Goal: Task Accomplishment & Management: Complete application form

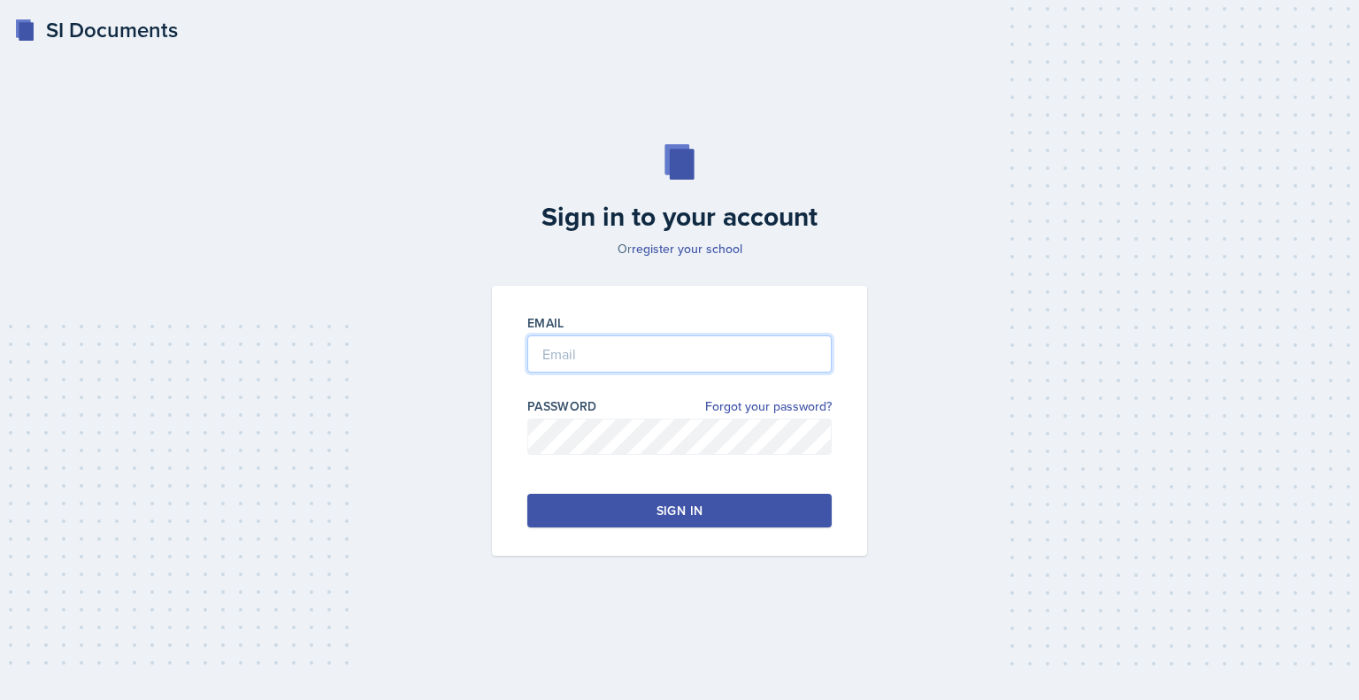
click at [722, 365] on input "email" at bounding box center [679, 353] width 304 height 37
type input "[EMAIL_ADDRESS][DOMAIN_NAME]"
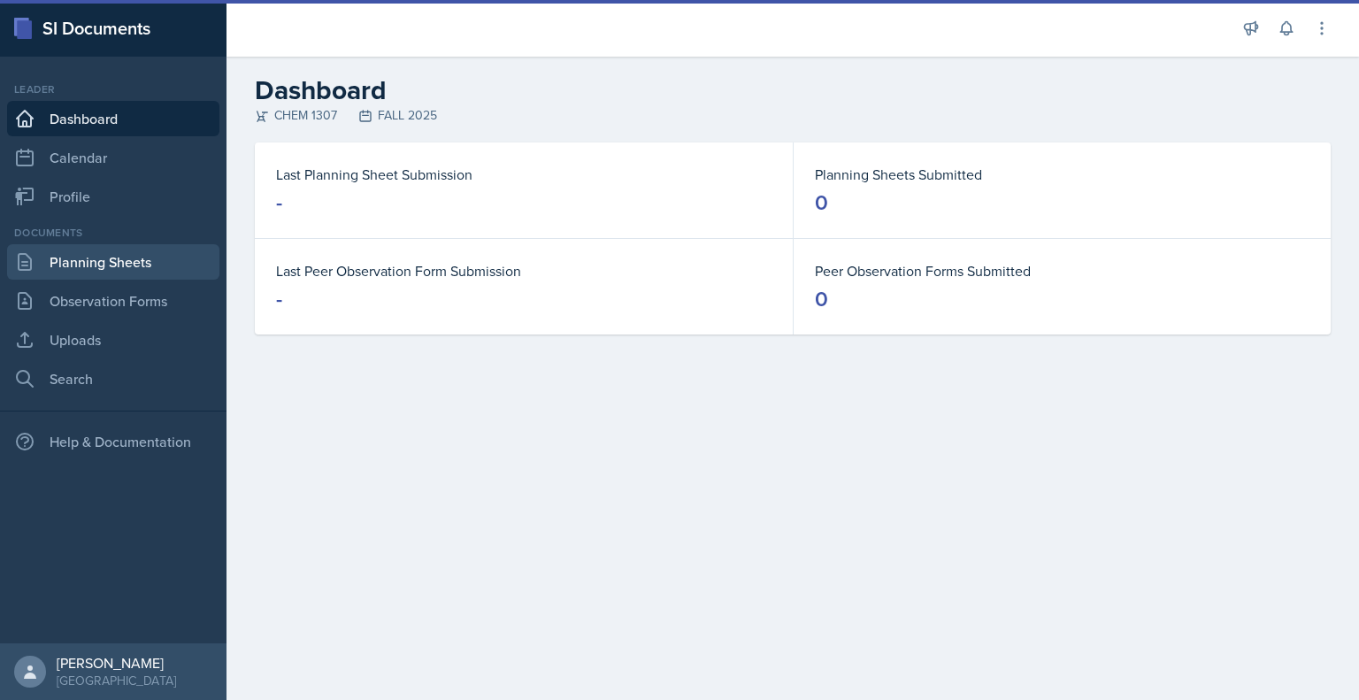
click at [120, 257] on link "Planning Sheets" at bounding box center [113, 261] width 212 height 35
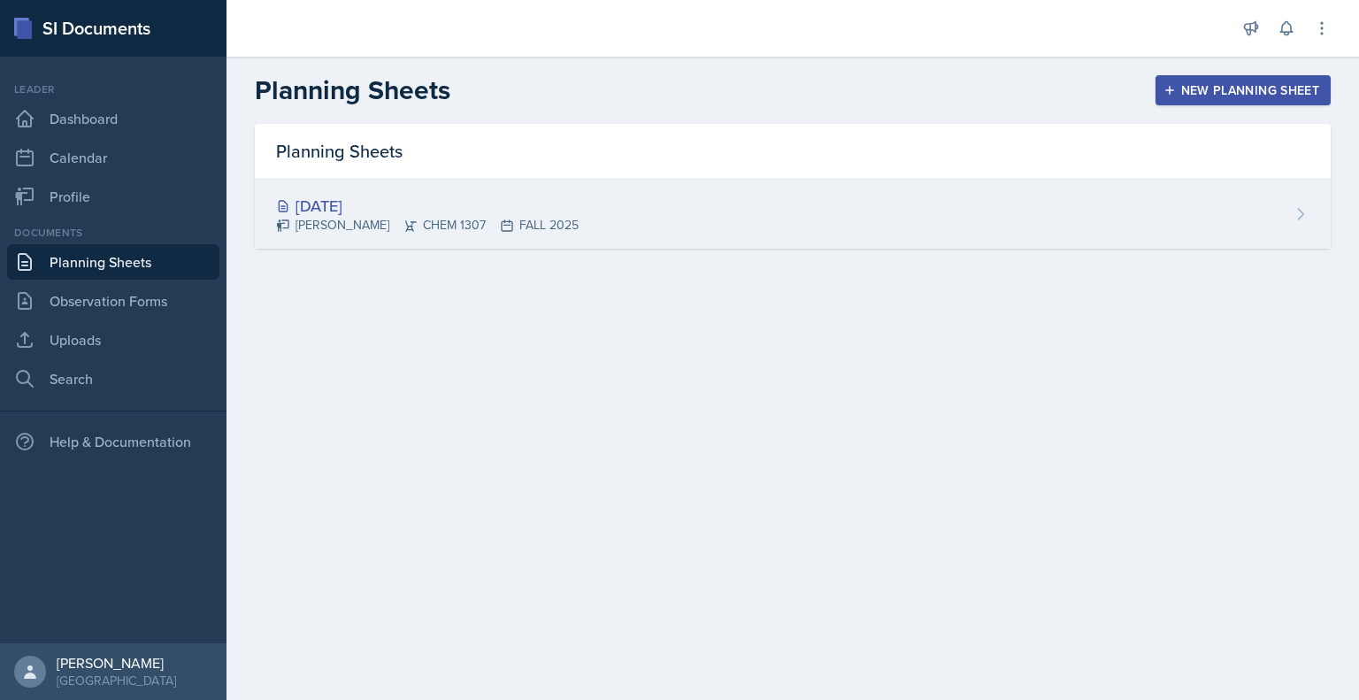
click at [336, 214] on div "[DATE]" at bounding box center [427, 206] width 303 height 24
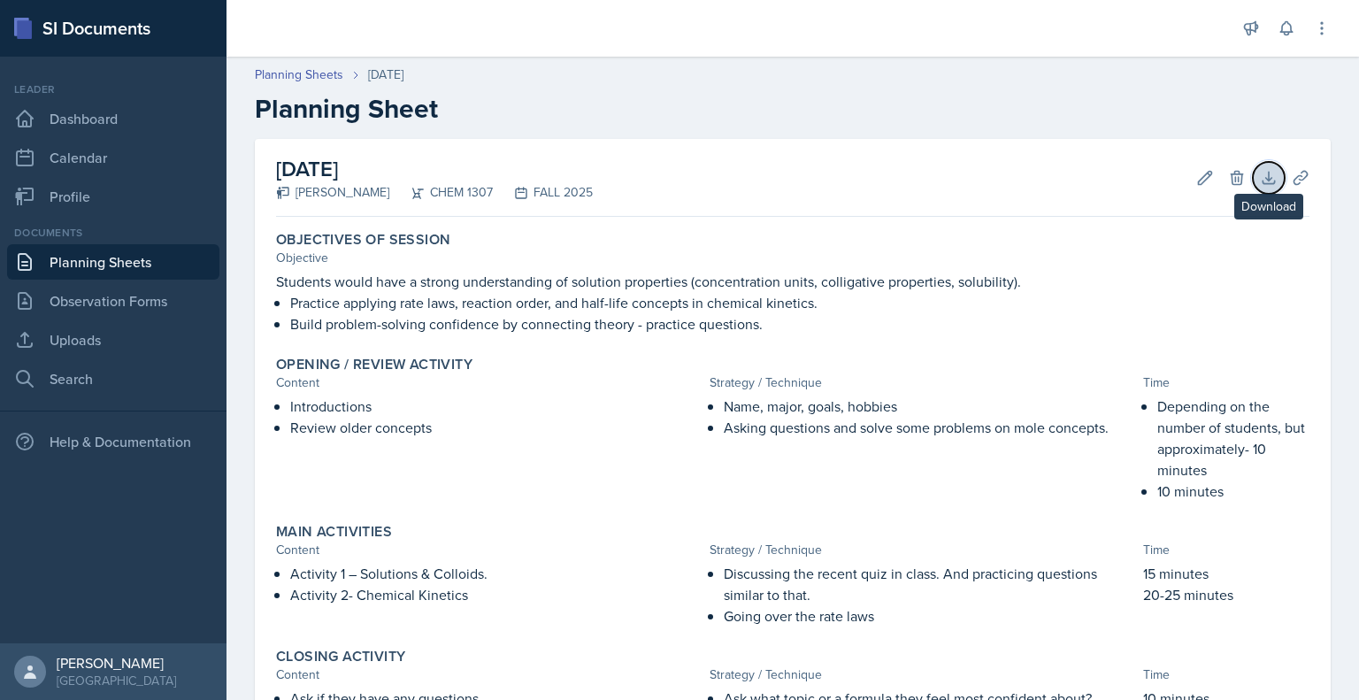
click at [1260, 169] on icon at bounding box center [1269, 178] width 18 height 18
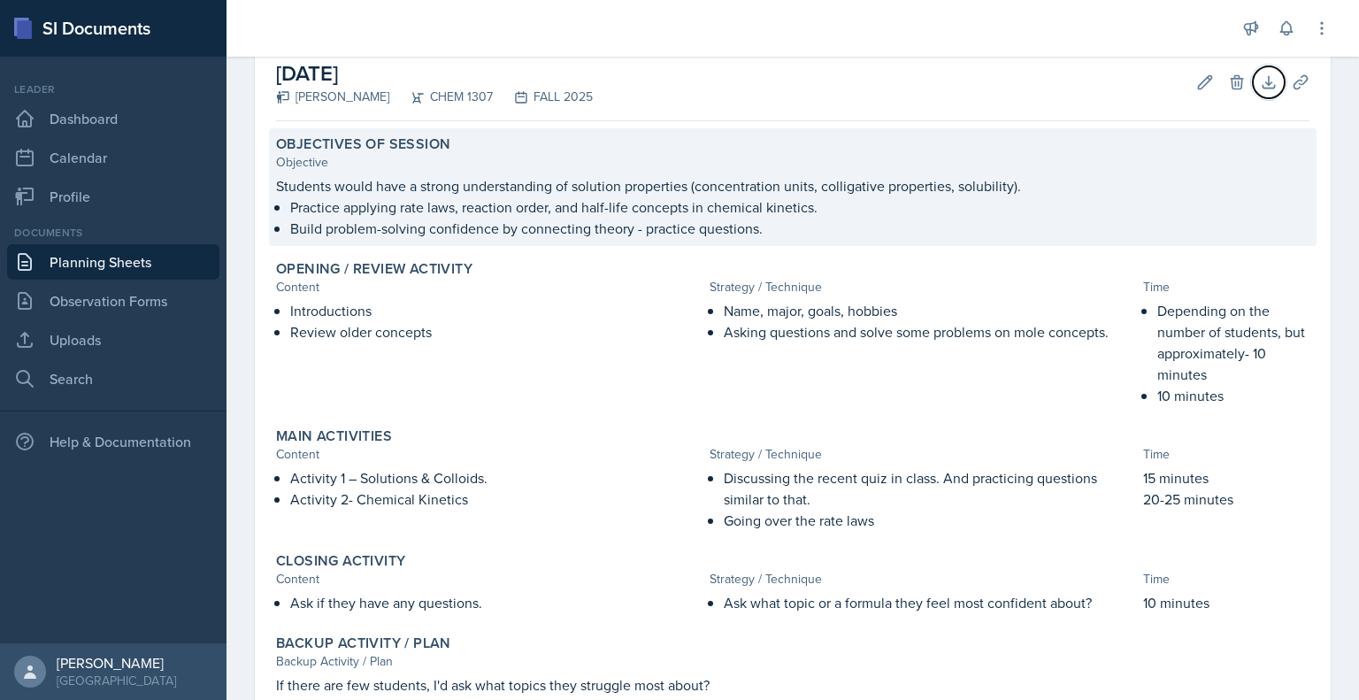
scroll to position [95, 0]
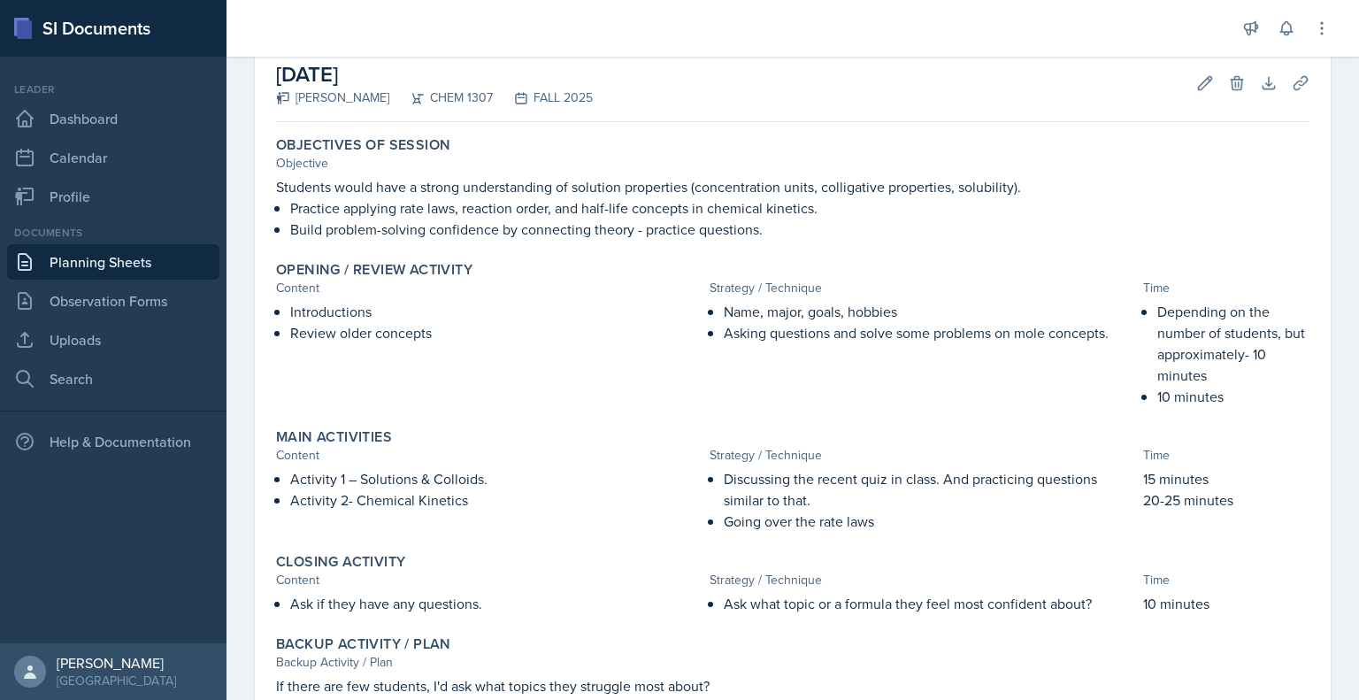
click at [411, 77] on h2 "[DATE]" at bounding box center [434, 74] width 317 height 32
click at [397, 73] on h2 "[DATE]" at bounding box center [434, 74] width 317 height 32
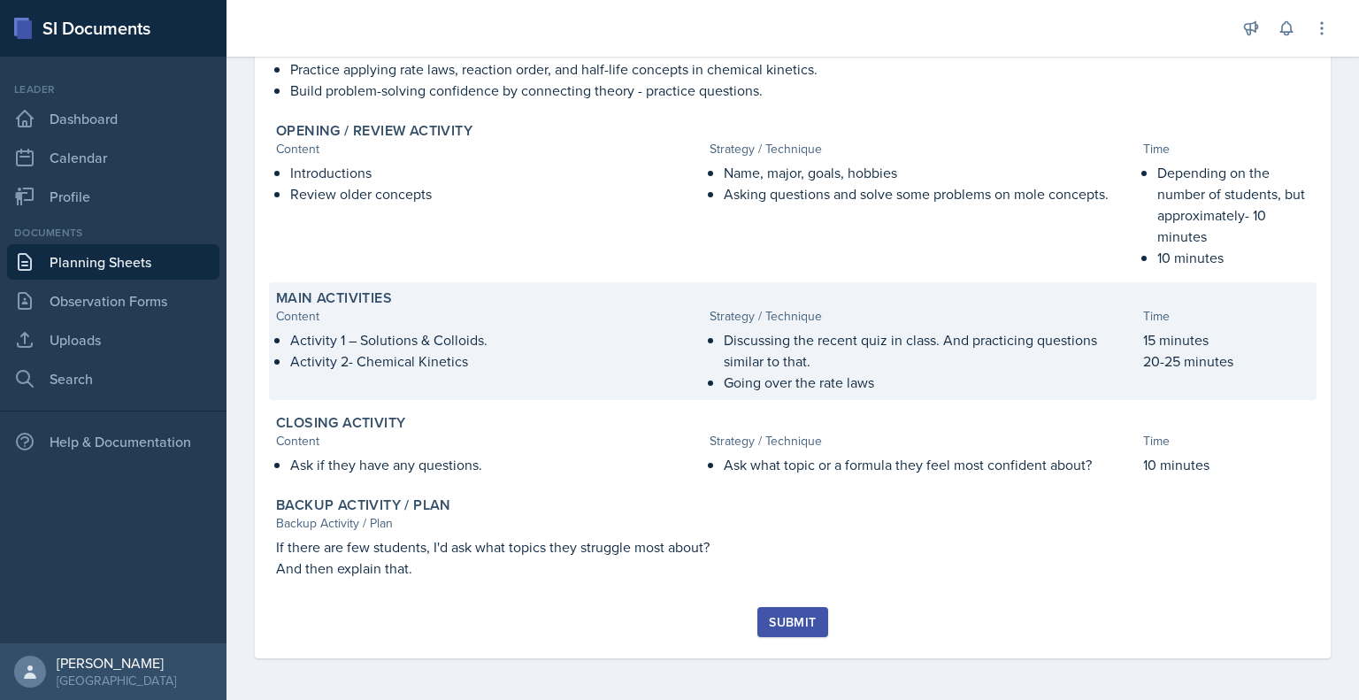
scroll to position [0, 0]
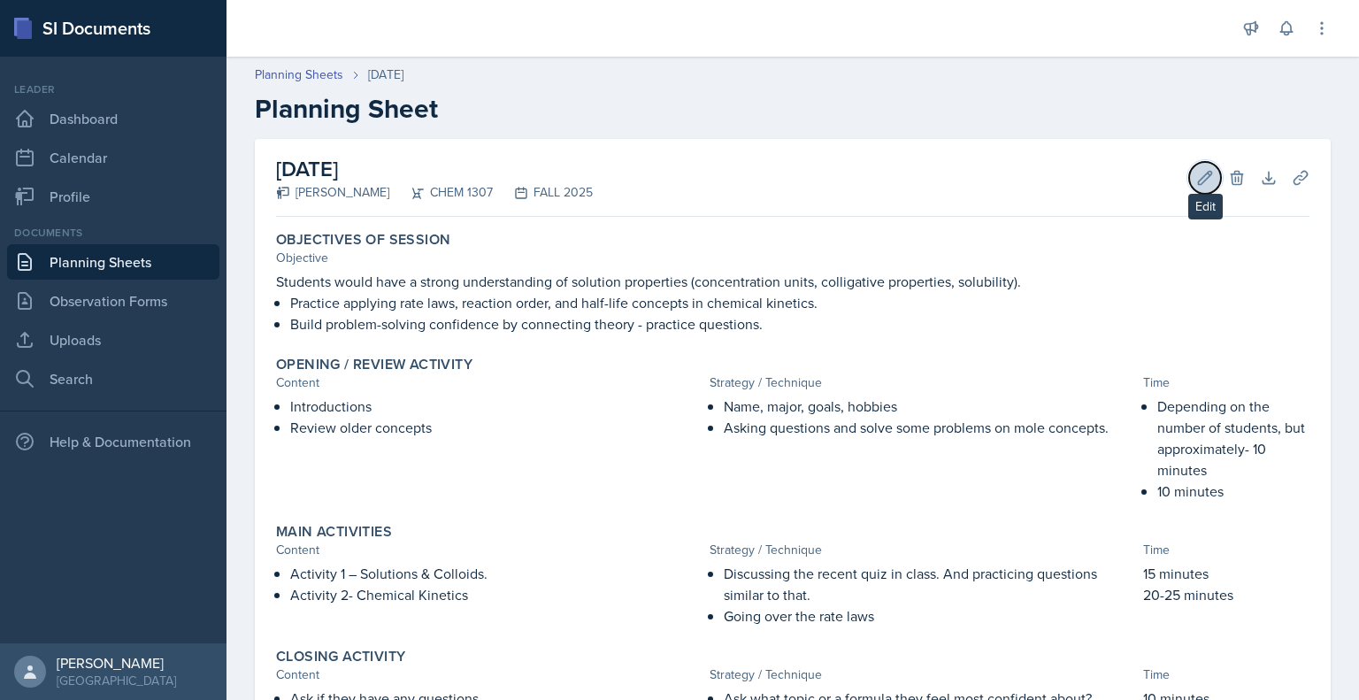
click at [1200, 179] on button "Edit" at bounding box center [1205, 178] width 32 height 32
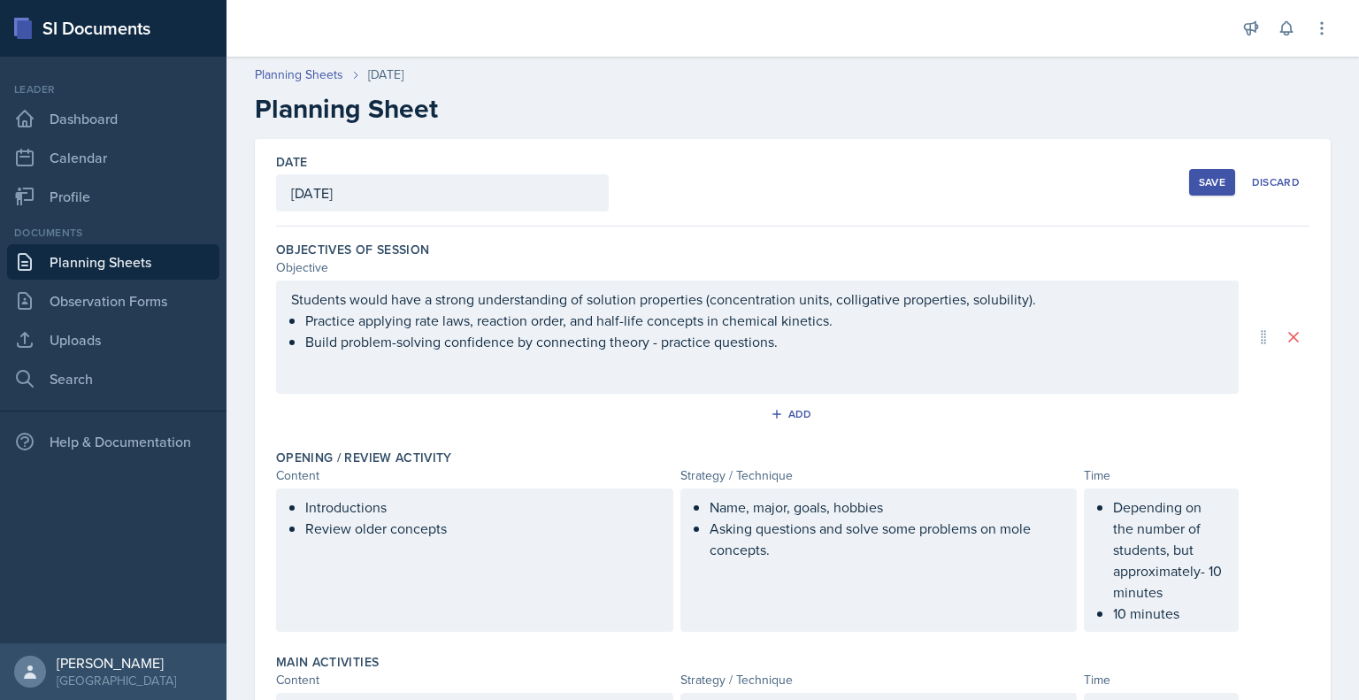
click at [373, 193] on div "[DATE]" at bounding box center [442, 192] width 333 height 37
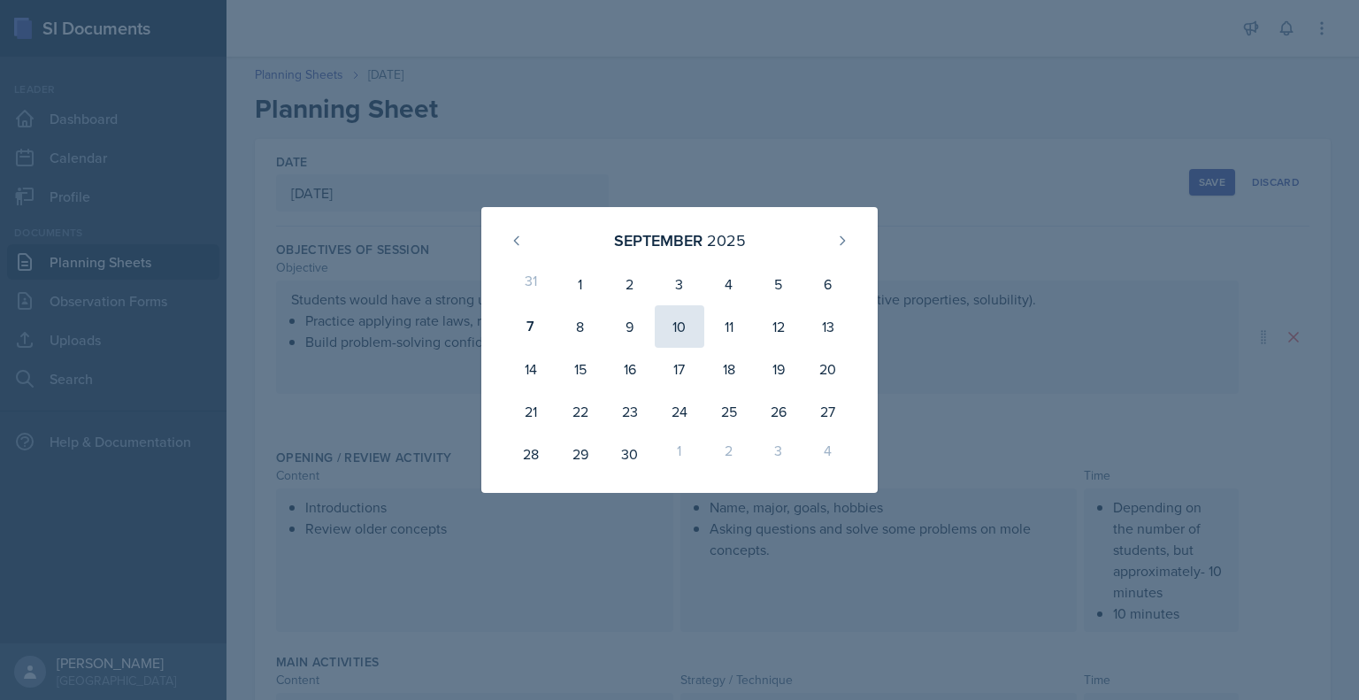
click at [686, 334] on div "10" at bounding box center [680, 326] width 50 height 42
type input "[DATE]"
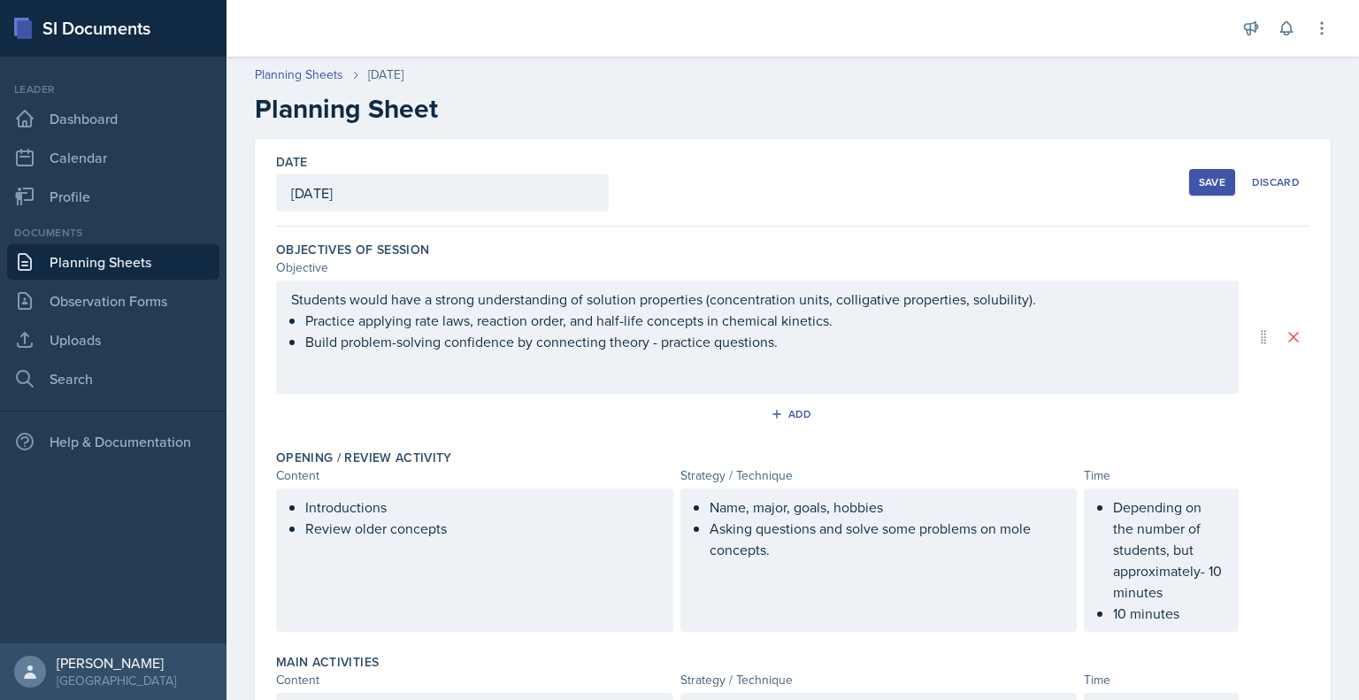
click at [1216, 179] on button "Save" at bounding box center [1212, 182] width 46 height 27
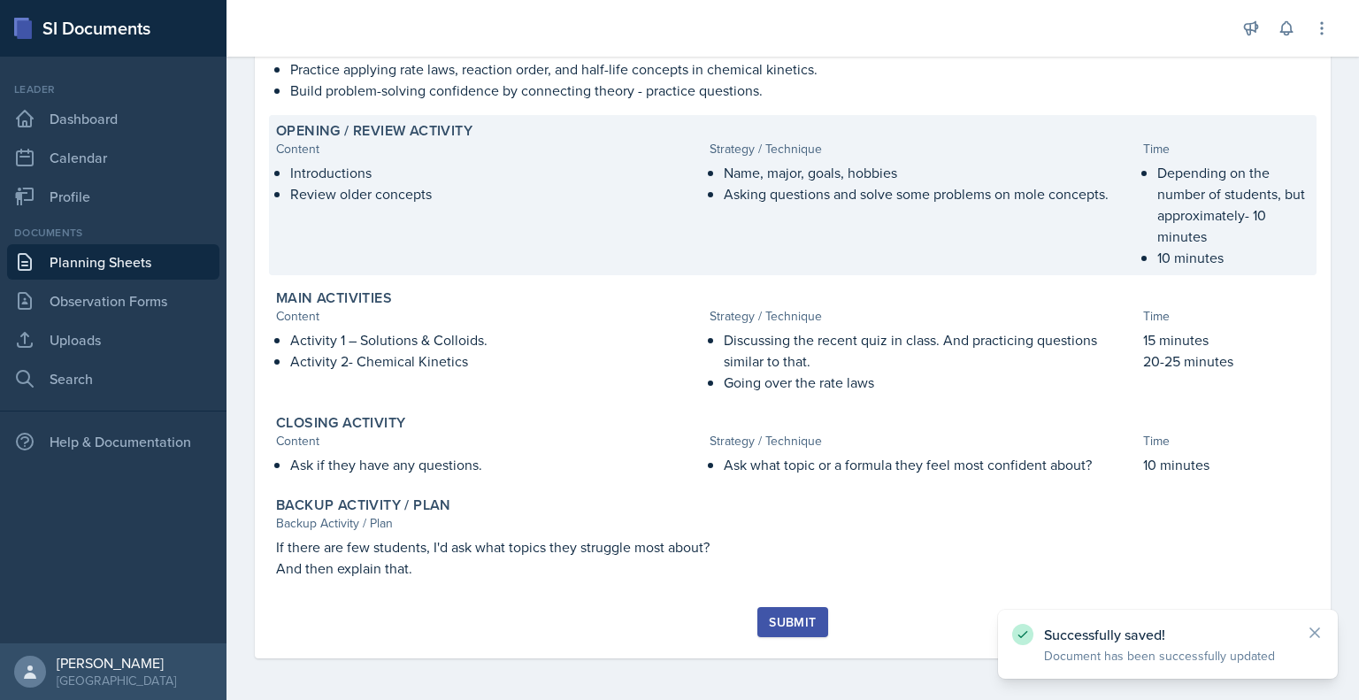
scroll to position [233, 0]
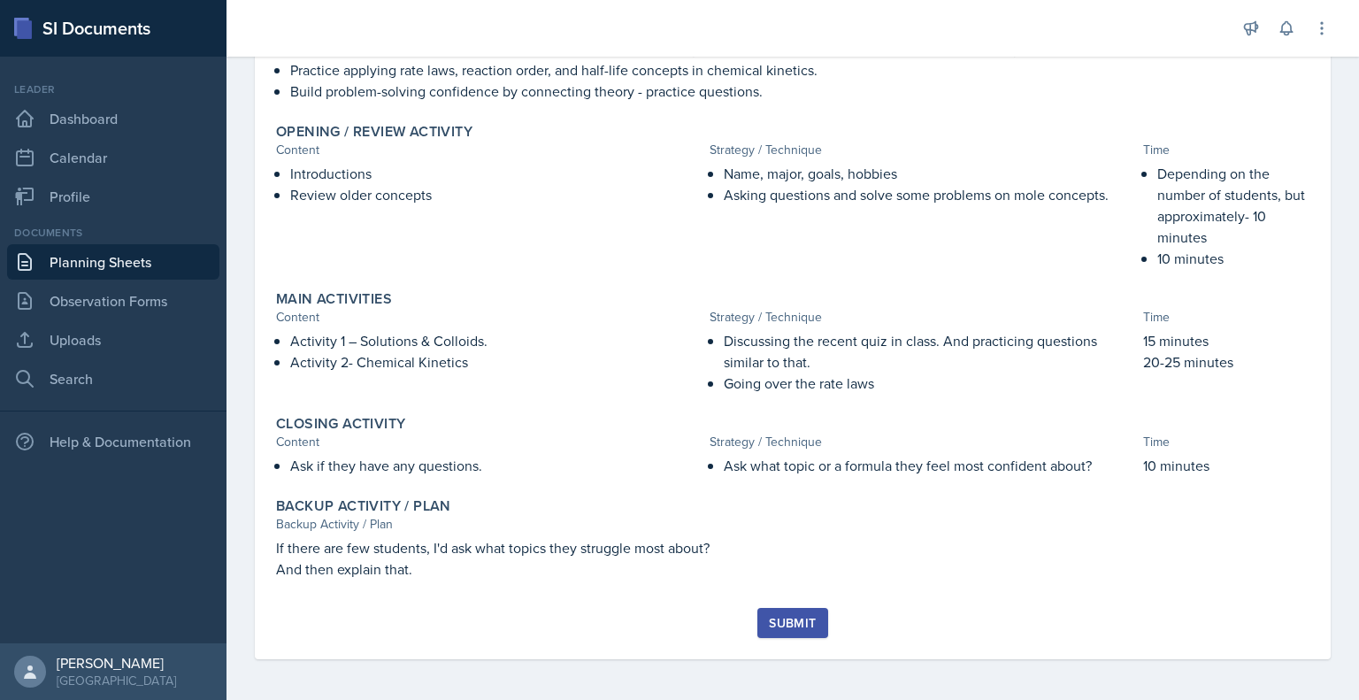
click at [791, 608] on button "Submit" at bounding box center [792, 623] width 70 height 30
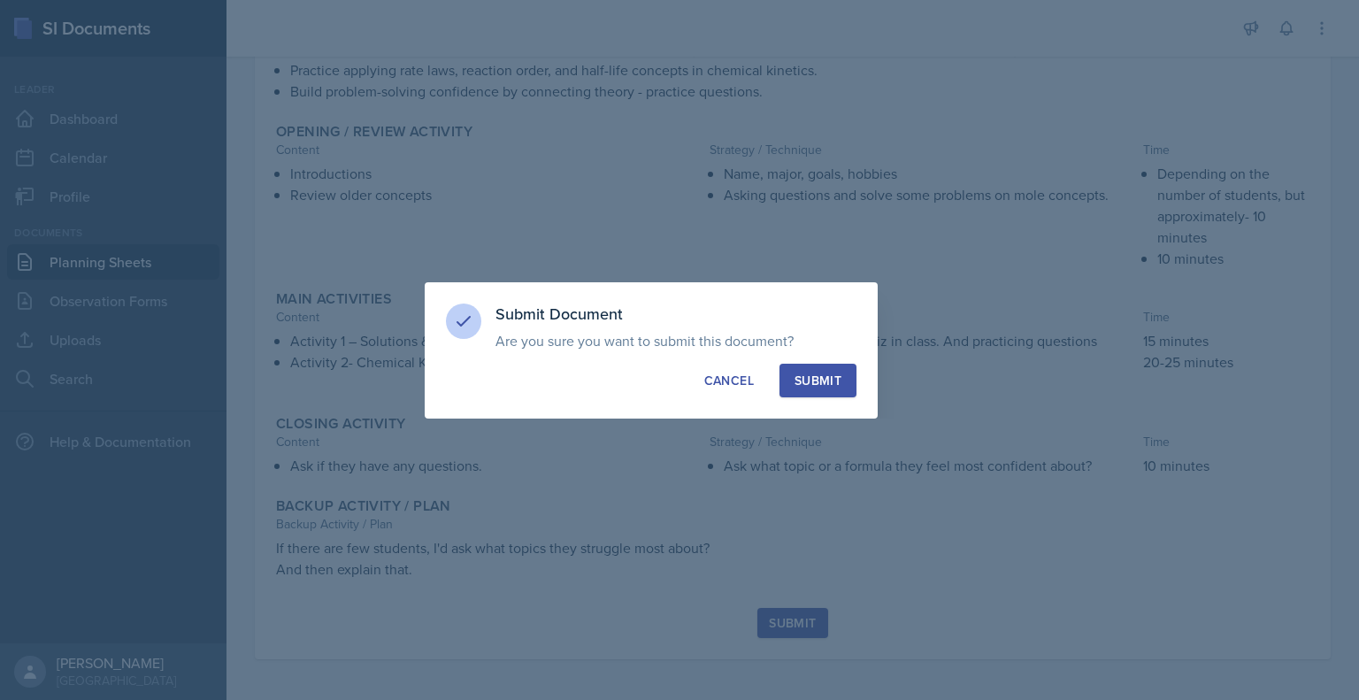
click at [828, 385] on div "Submit" at bounding box center [818, 381] width 47 height 18
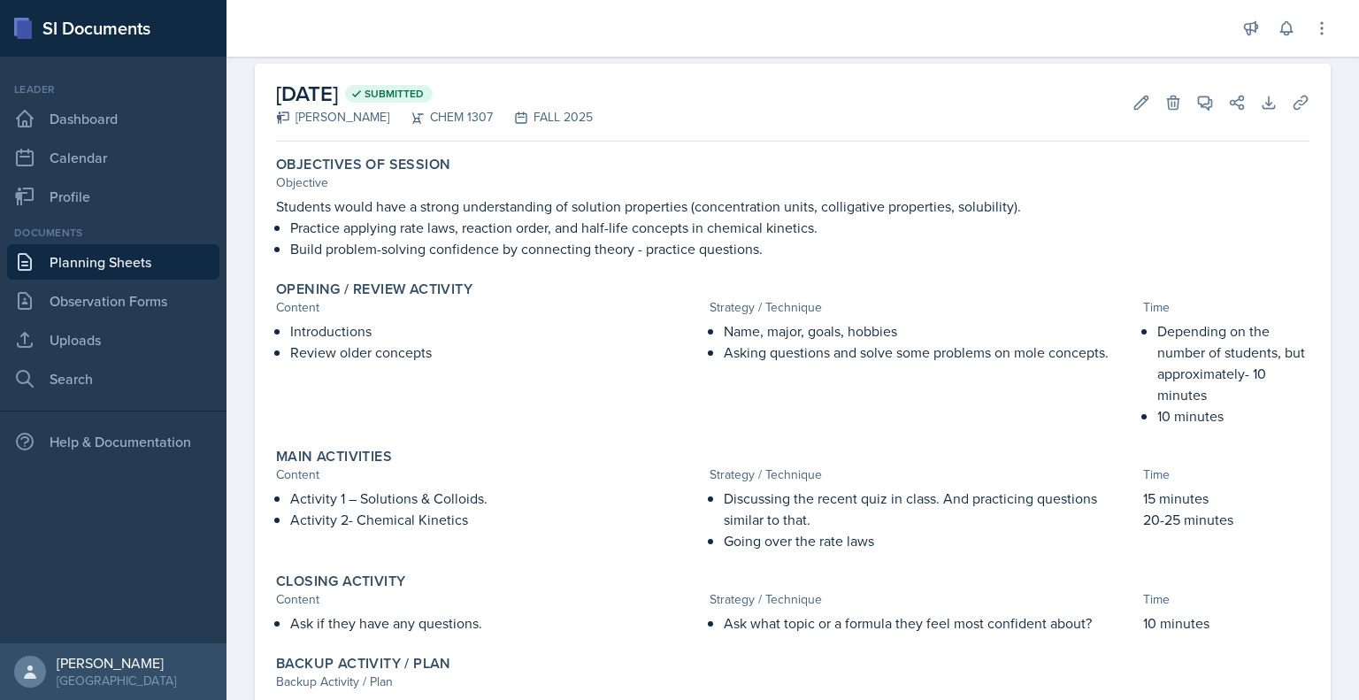
scroll to position [182, 0]
